Goal: Find specific page/section: Find specific page/section

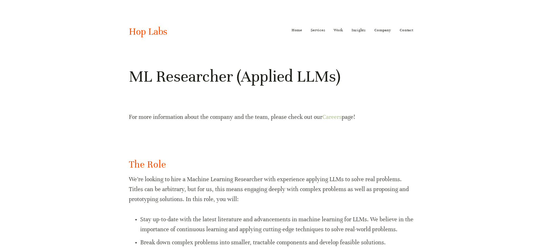
click at [330, 115] on link "Careers" at bounding box center [331, 116] width 19 height 7
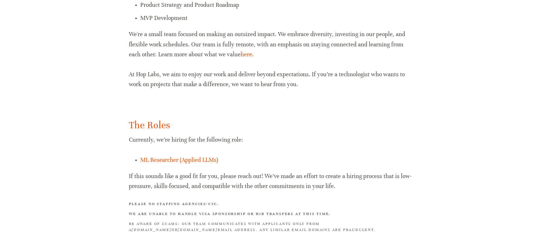
scroll to position [334, 0]
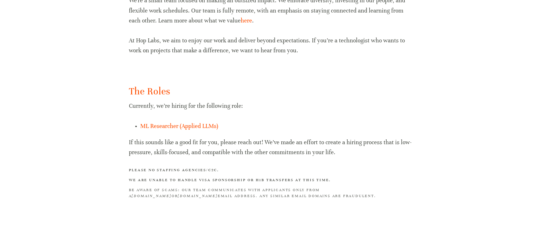
click at [173, 133] on div "The Roles Currently, we’re hiring for the following role: ML Researcher (Applie…" at bounding box center [271, 142] width 284 height 115
click at [176, 129] on link "ML Researcher (Applied LLMs)" at bounding box center [179, 126] width 78 height 7
